Goal: Task Accomplishment & Management: Manage account settings

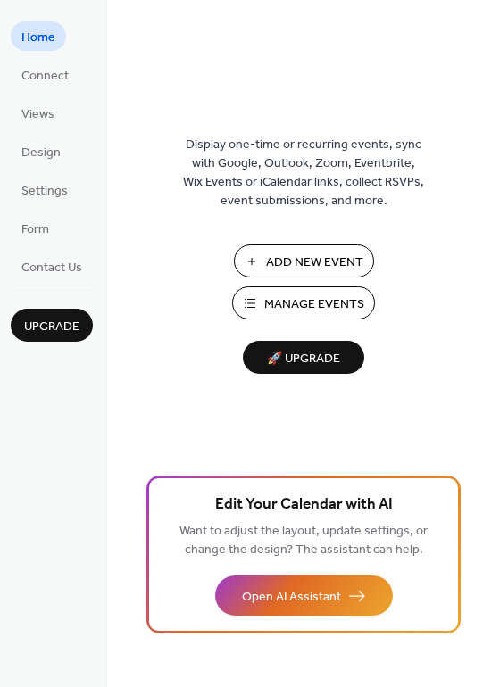
click at [320, 305] on span "Manage Events" at bounding box center [314, 304] width 100 height 19
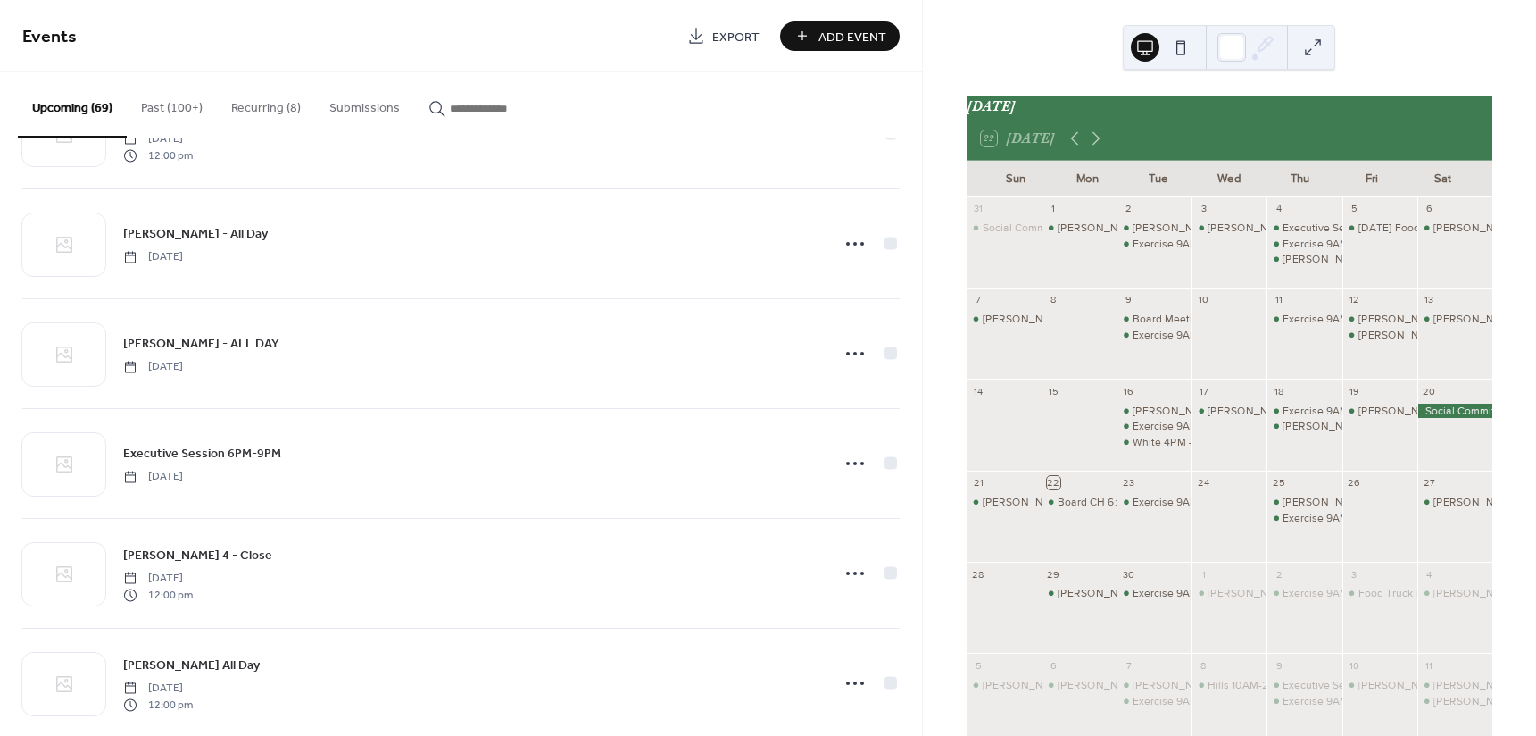
scroll to position [5481, 0]
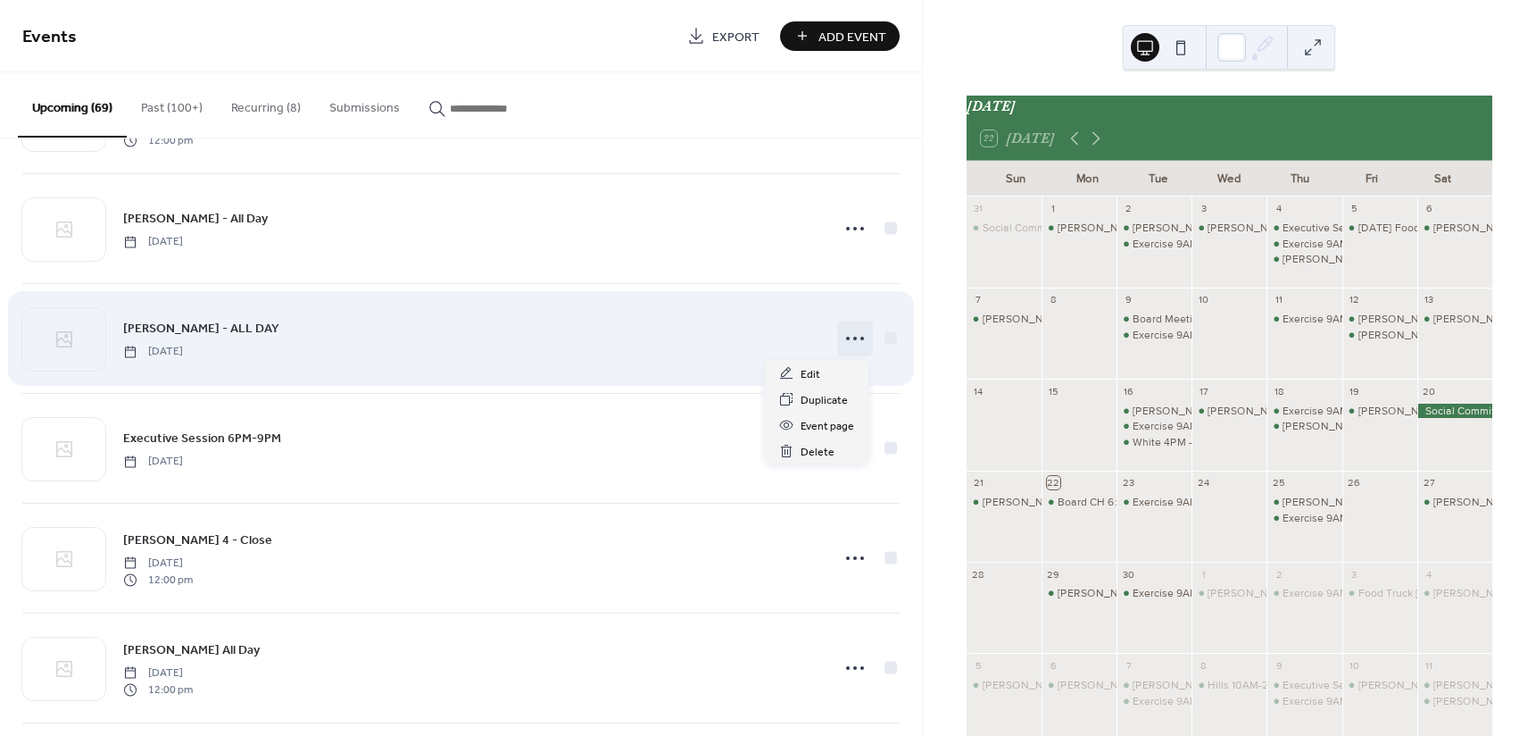
click at [847, 337] on icon at bounding box center [855, 338] width 29 height 29
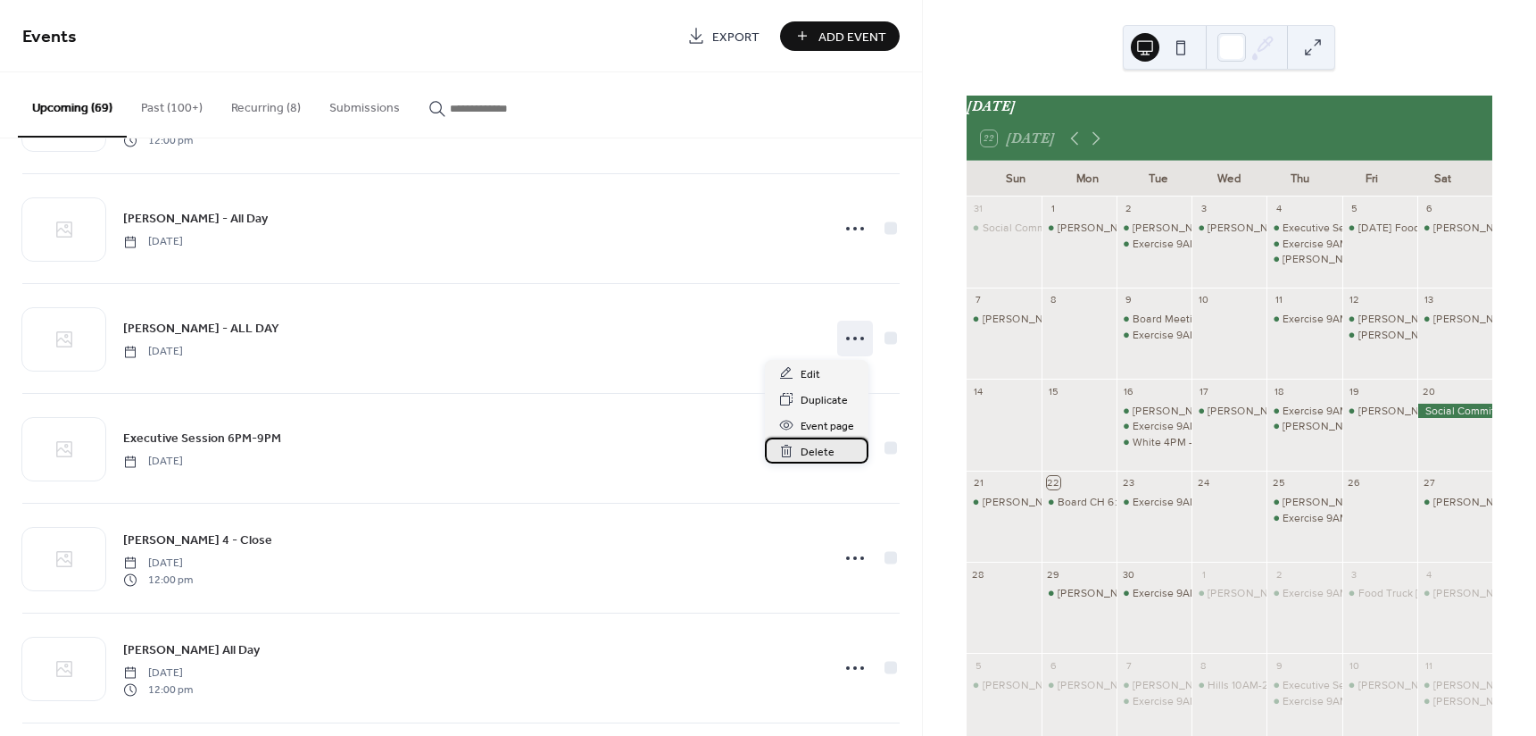
click at [815, 448] on span "Delete" at bounding box center [818, 452] width 34 height 19
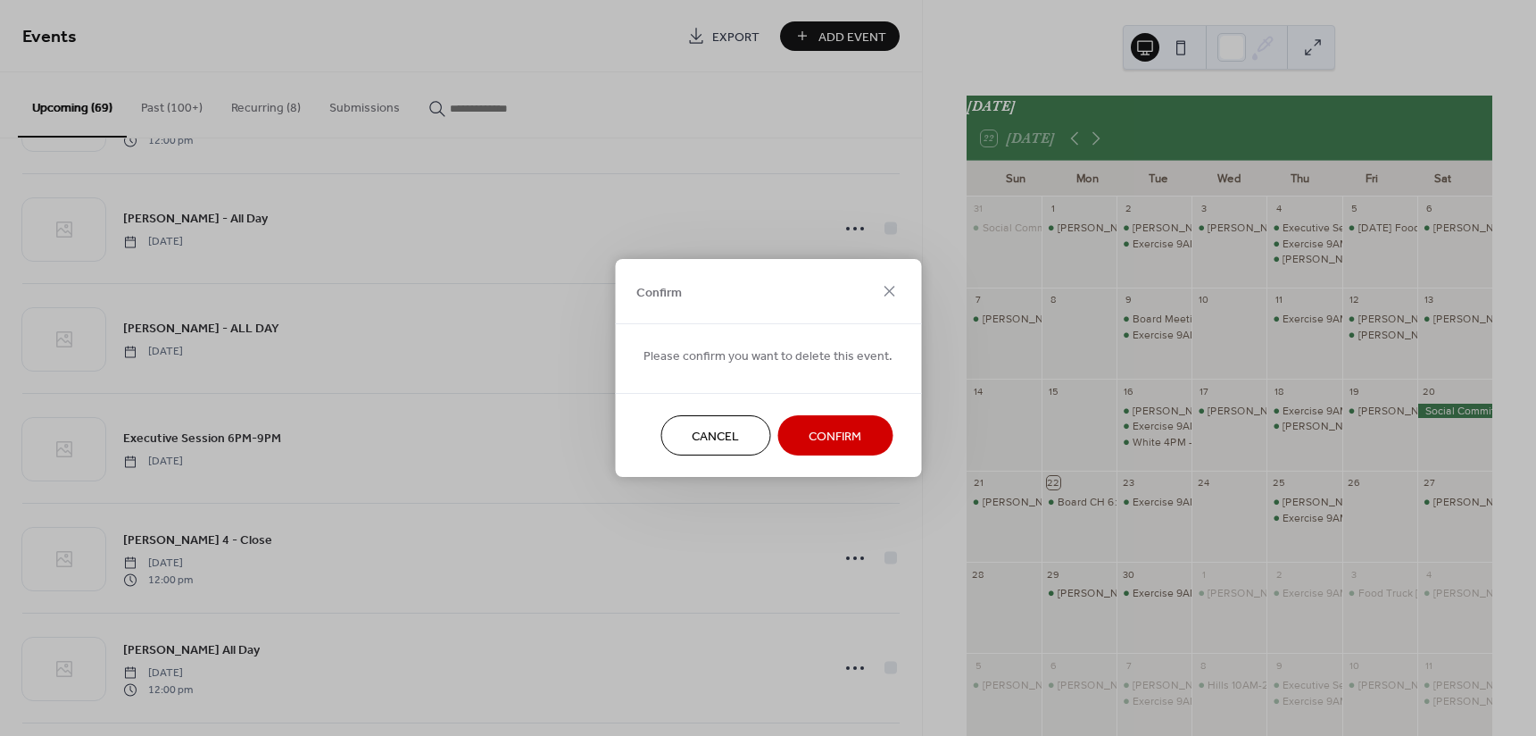
click at [843, 433] on span "Confirm" at bounding box center [835, 437] width 53 height 19
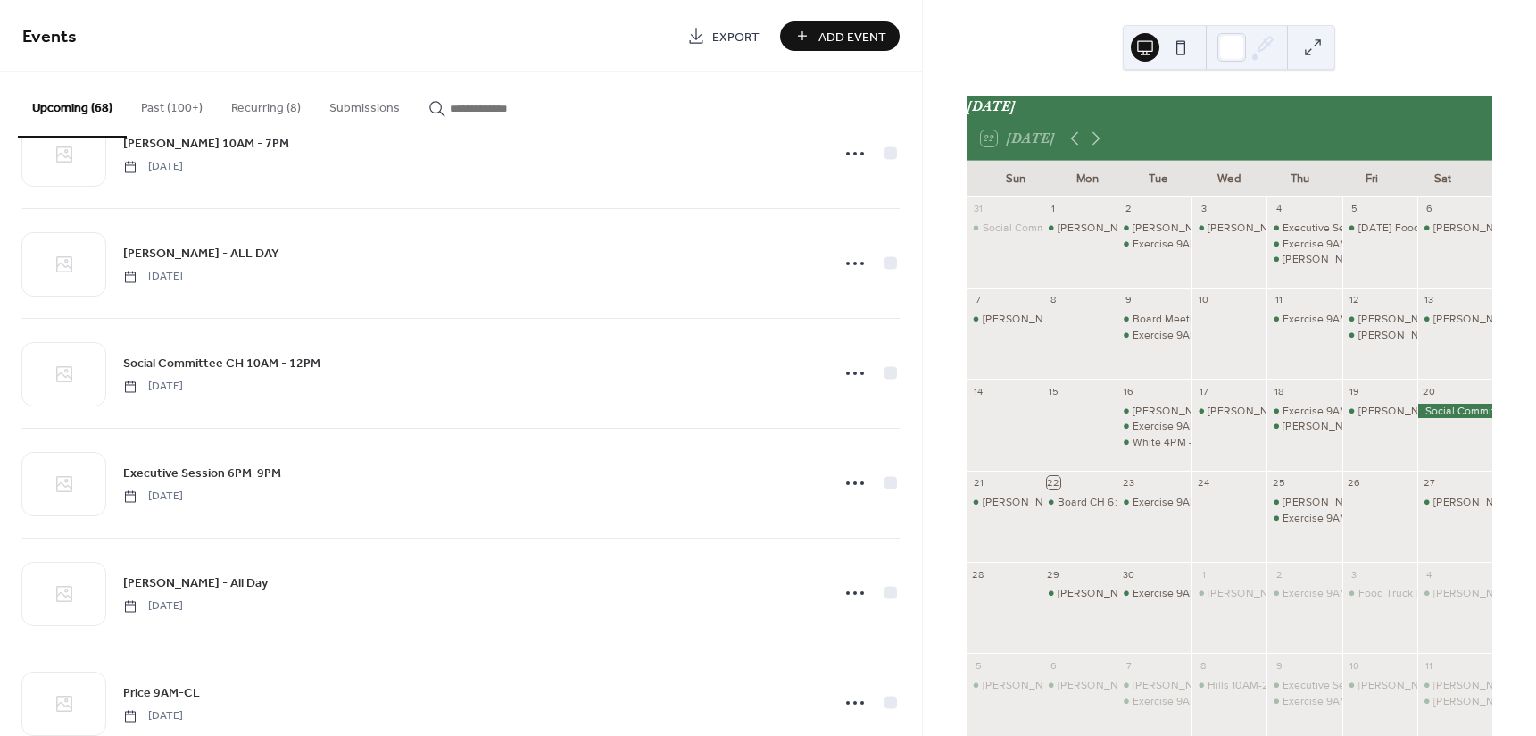
scroll to position [2981, 0]
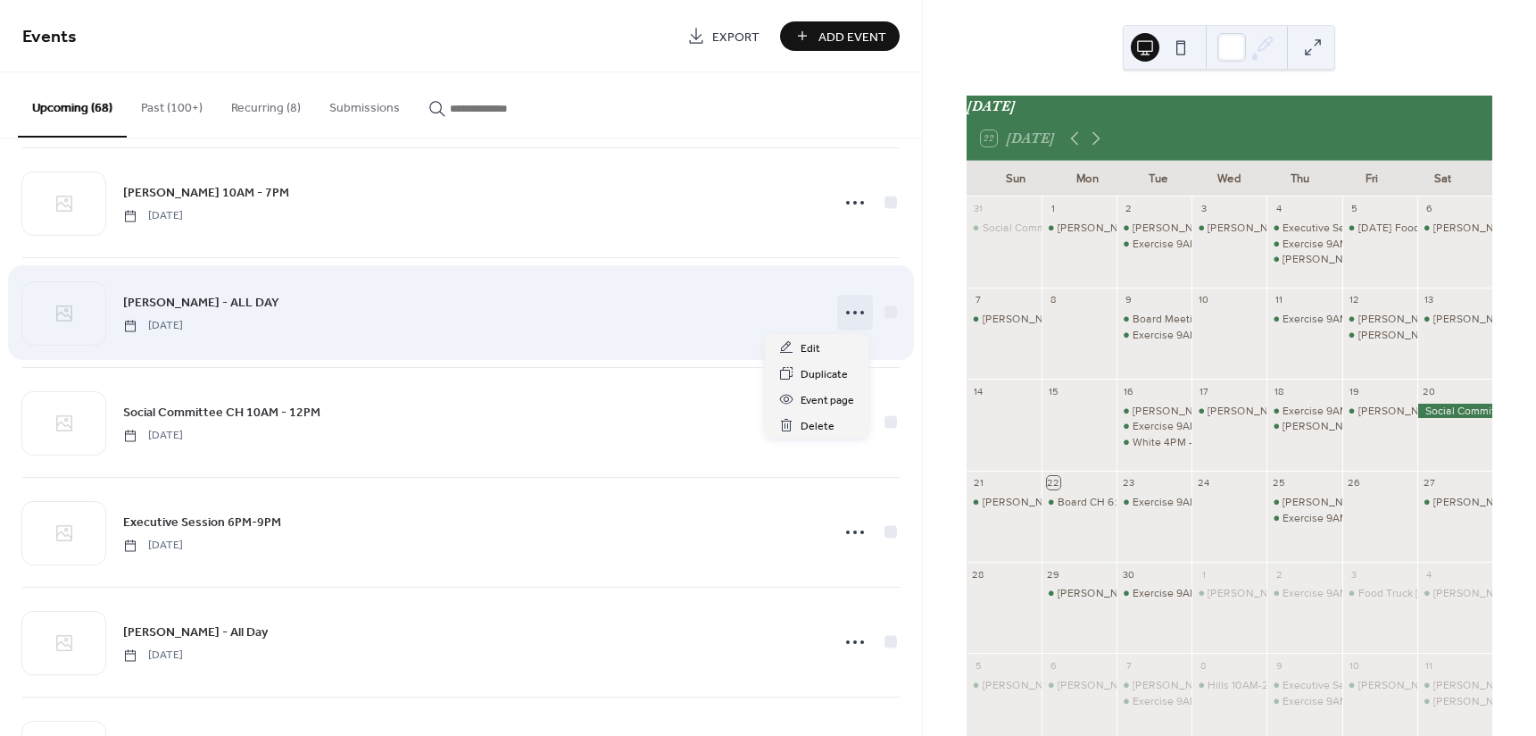
click at [851, 310] on icon at bounding box center [855, 312] width 29 height 29
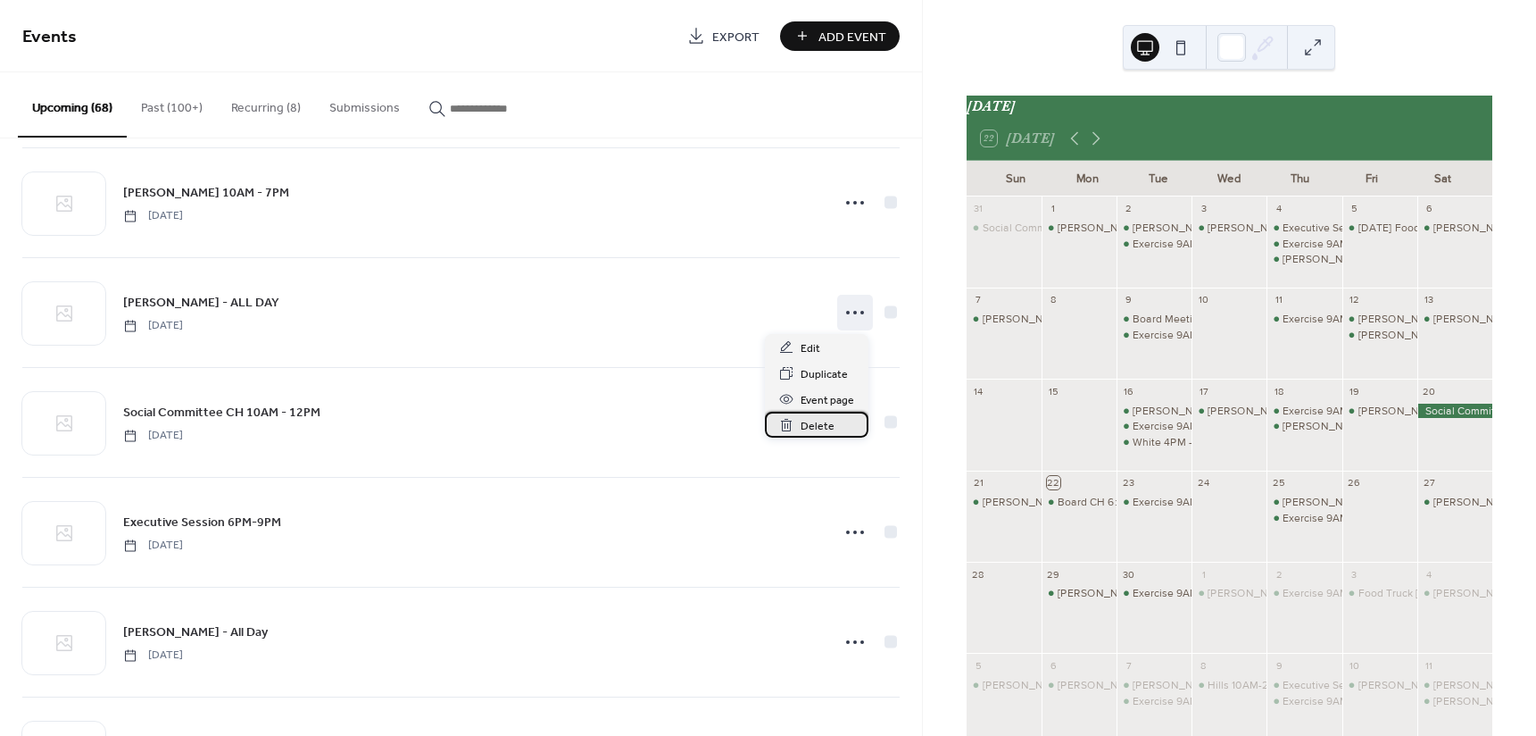
click at [826, 428] on span "Delete" at bounding box center [818, 426] width 34 height 19
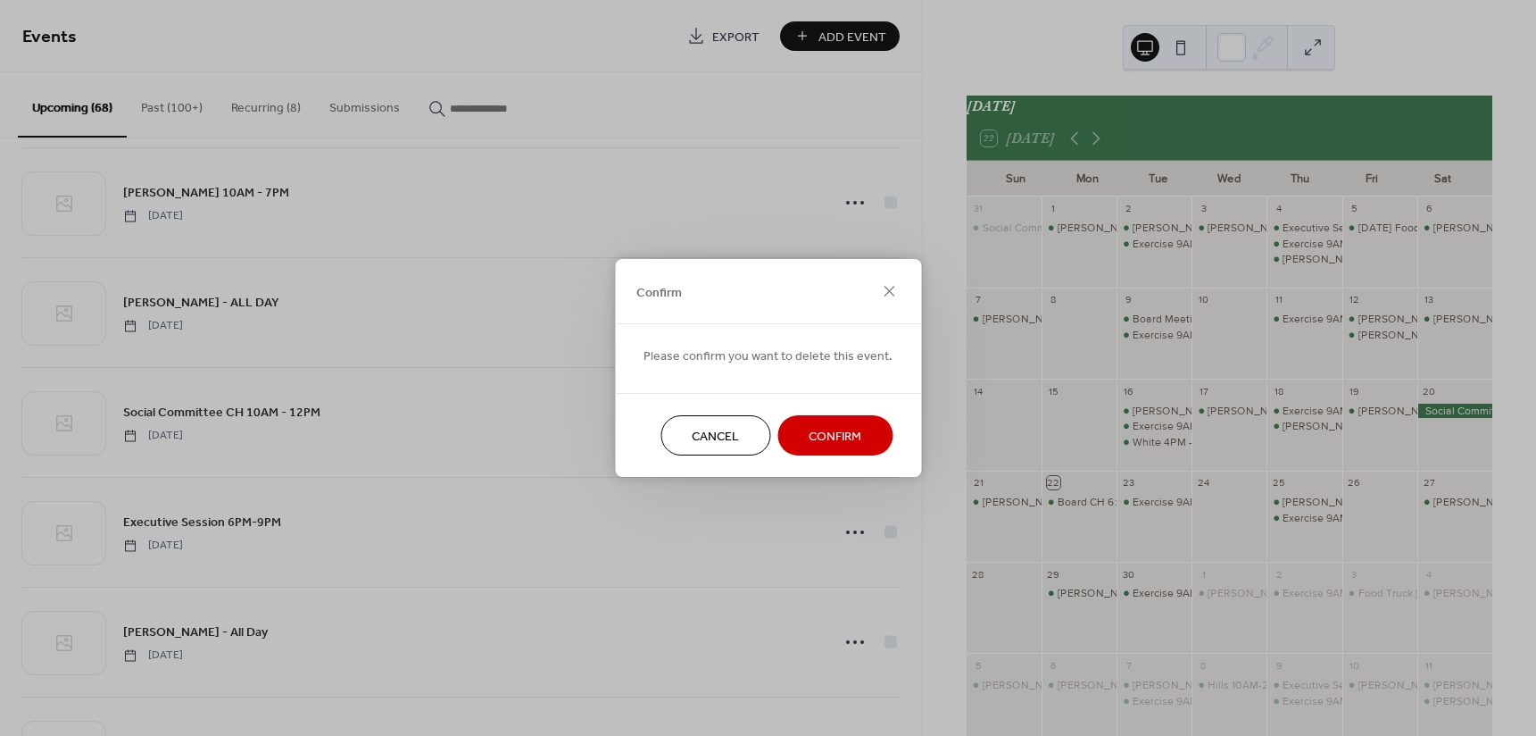
click at [839, 436] on span "Confirm" at bounding box center [835, 437] width 53 height 19
